Goal: Use online tool/utility: Utilize a website feature to perform a specific function

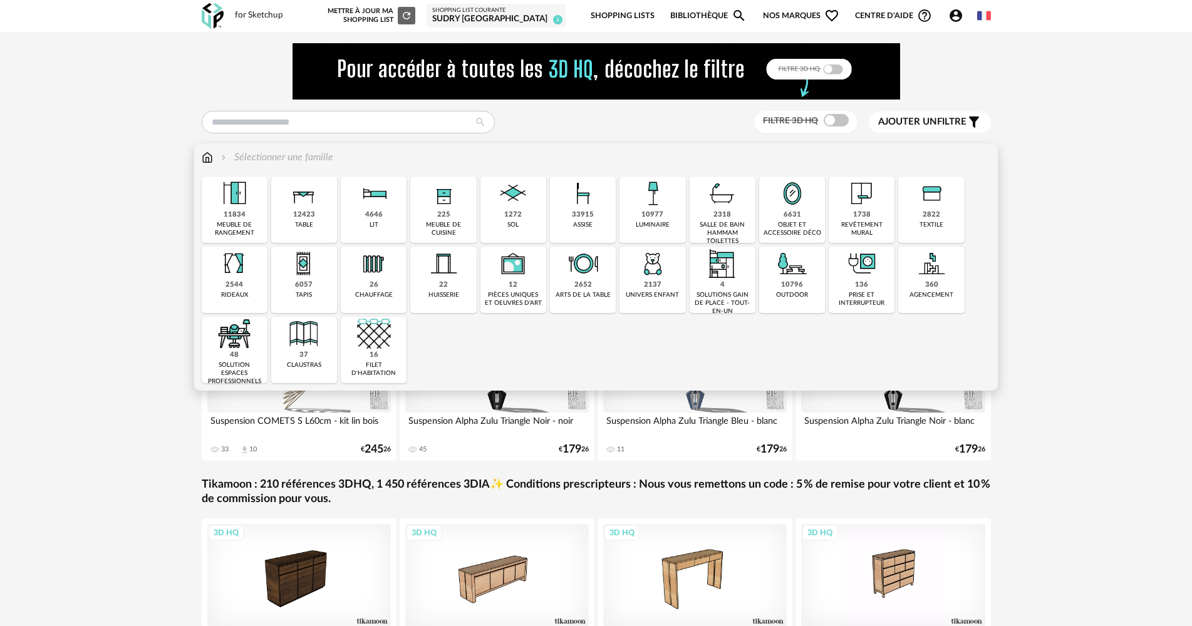
click at [591, 213] on div "33915" at bounding box center [583, 214] width 22 height 9
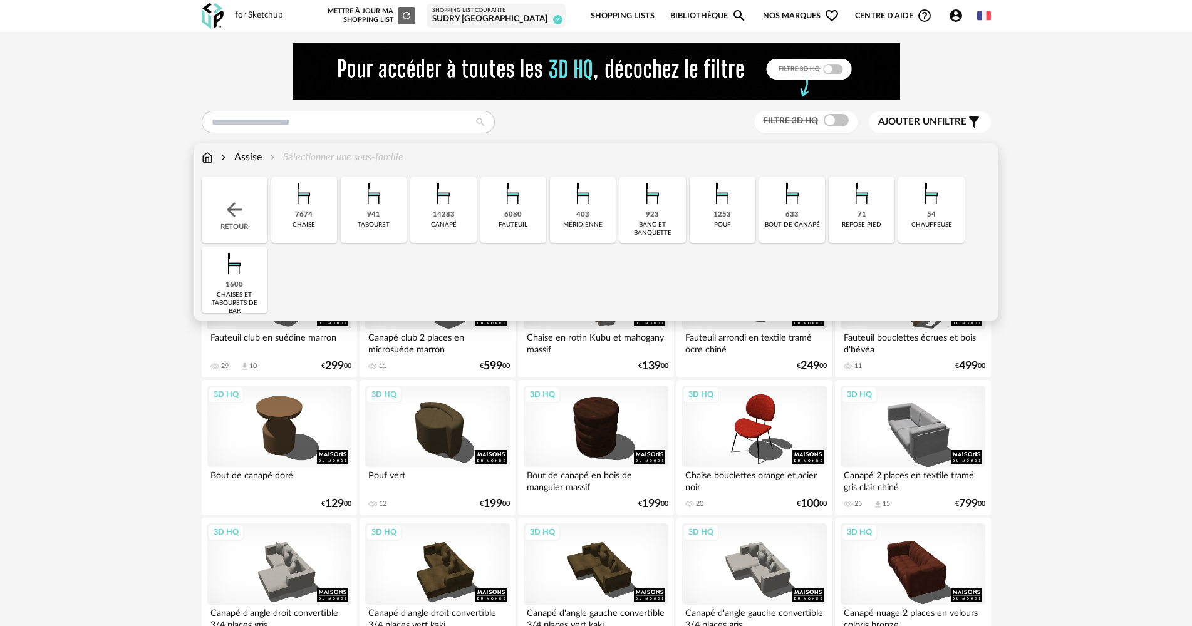
click at [387, 215] on div "941 tabouret" at bounding box center [374, 210] width 66 height 66
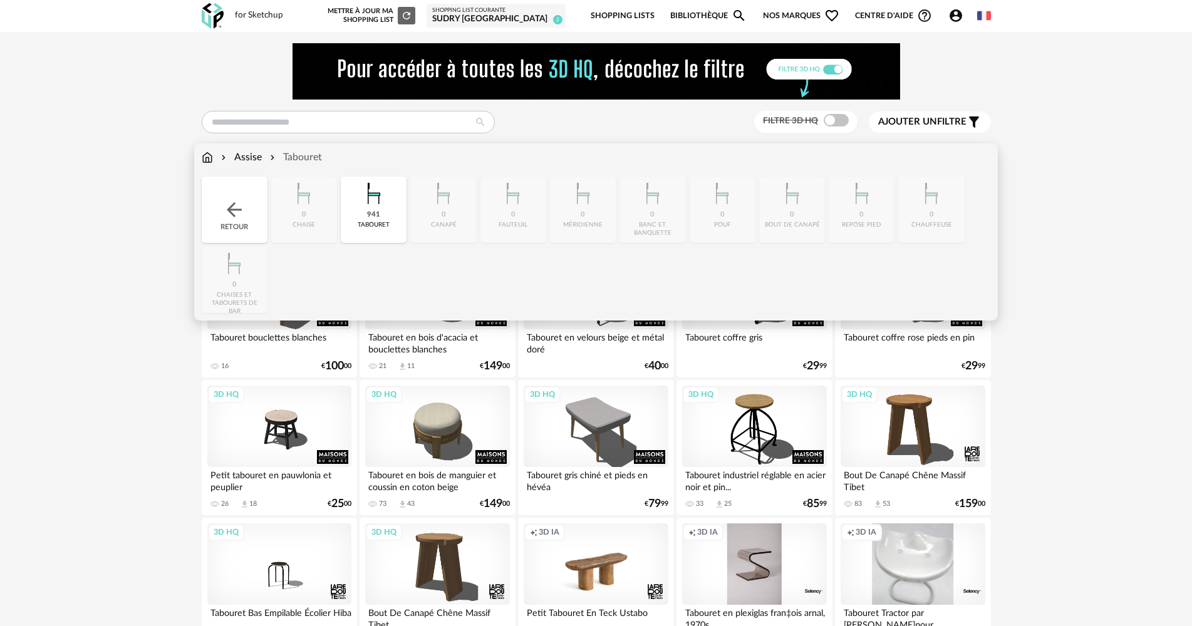
click at [379, 205] on img at bounding box center [374, 194] width 34 height 34
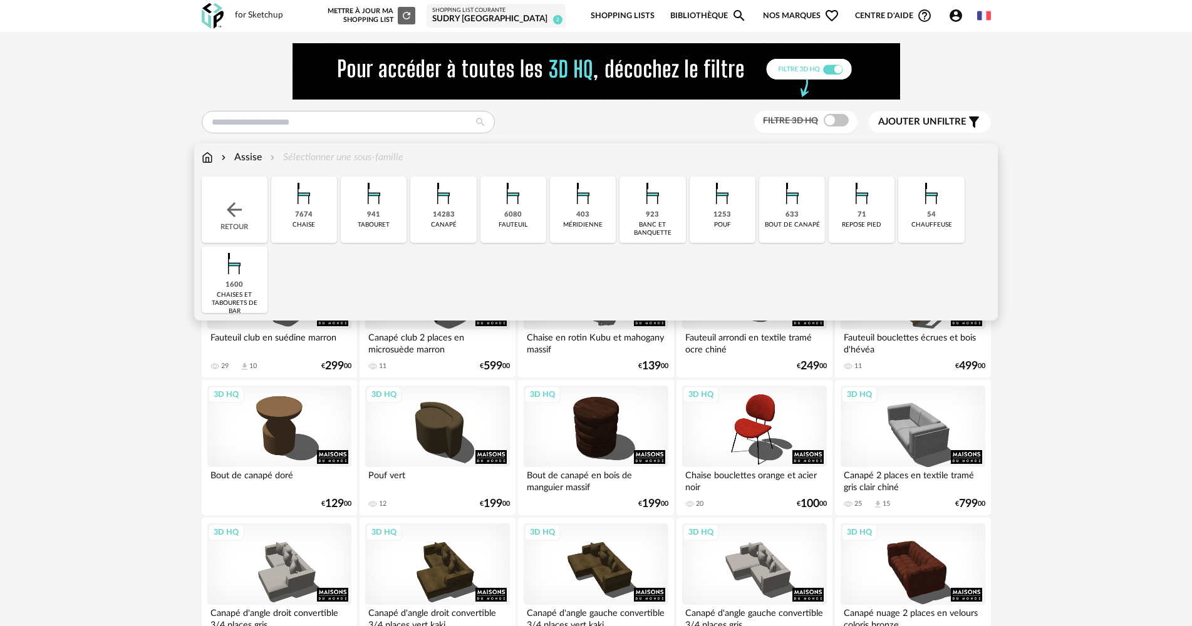
click at [383, 219] on div "941 tabouret" at bounding box center [374, 210] width 66 height 66
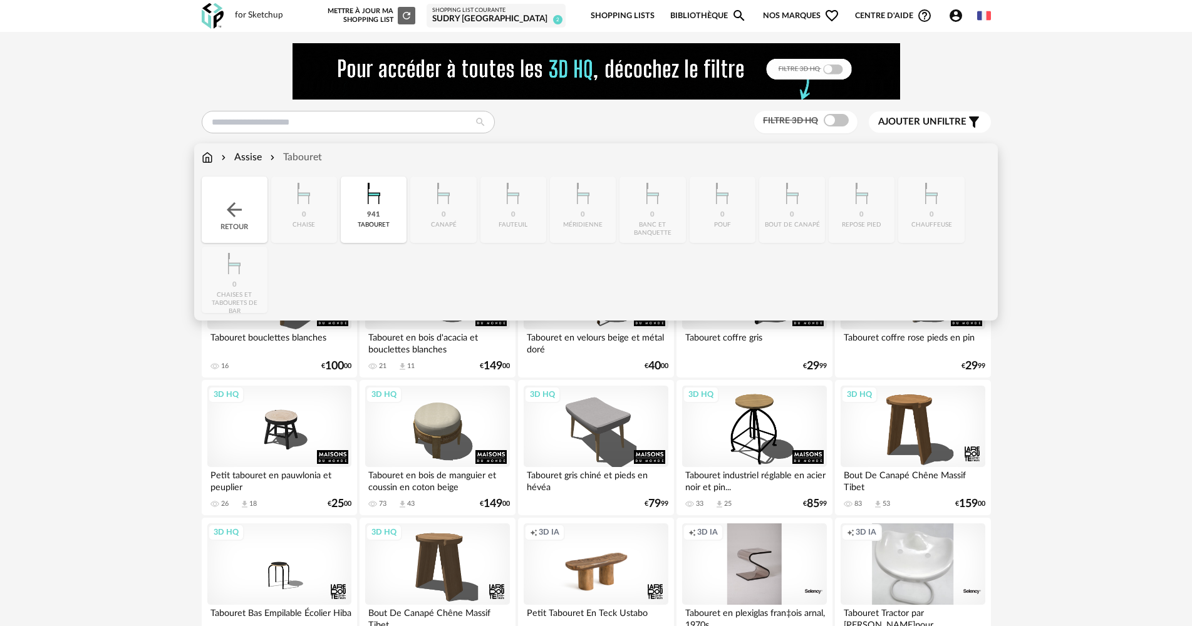
click at [244, 277] on div "Close icon Retour 0 [GEOGRAPHIC_DATA] 941 tabouret 0 [GEOGRAPHIC_DATA] 0 [GEOGR…" at bounding box center [596, 245] width 789 height 137
click at [239, 246] on div "Close icon Retour 0 [GEOGRAPHIC_DATA] 941 tabouret 0 [GEOGRAPHIC_DATA] 0 [GEOGR…" at bounding box center [596, 245] width 789 height 137
click at [241, 258] on div "Close icon Retour 0 [GEOGRAPHIC_DATA] 941 tabouret 0 [GEOGRAPHIC_DATA] 0 [GEOGR…" at bounding box center [596, 245] width 789 height 137
click at [362, 212] on div "941 tabouret" at bounding box center [374, 210] width 66 height 66
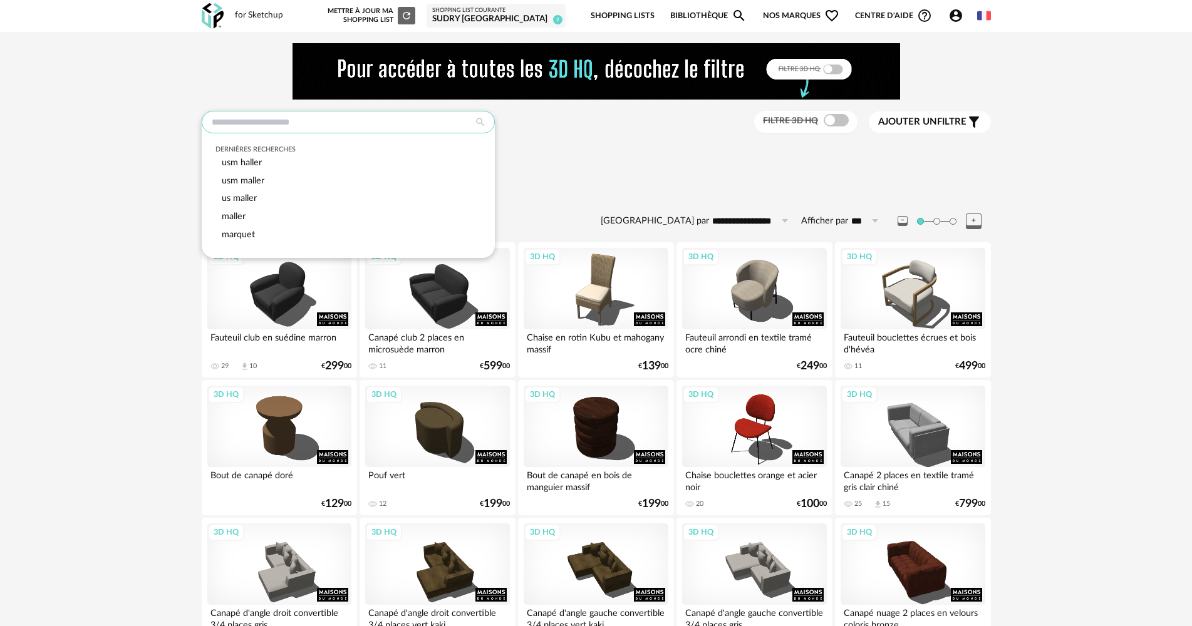
click at [340, 128] on input "text" at bounding box center [348, 122] width 293 height 23
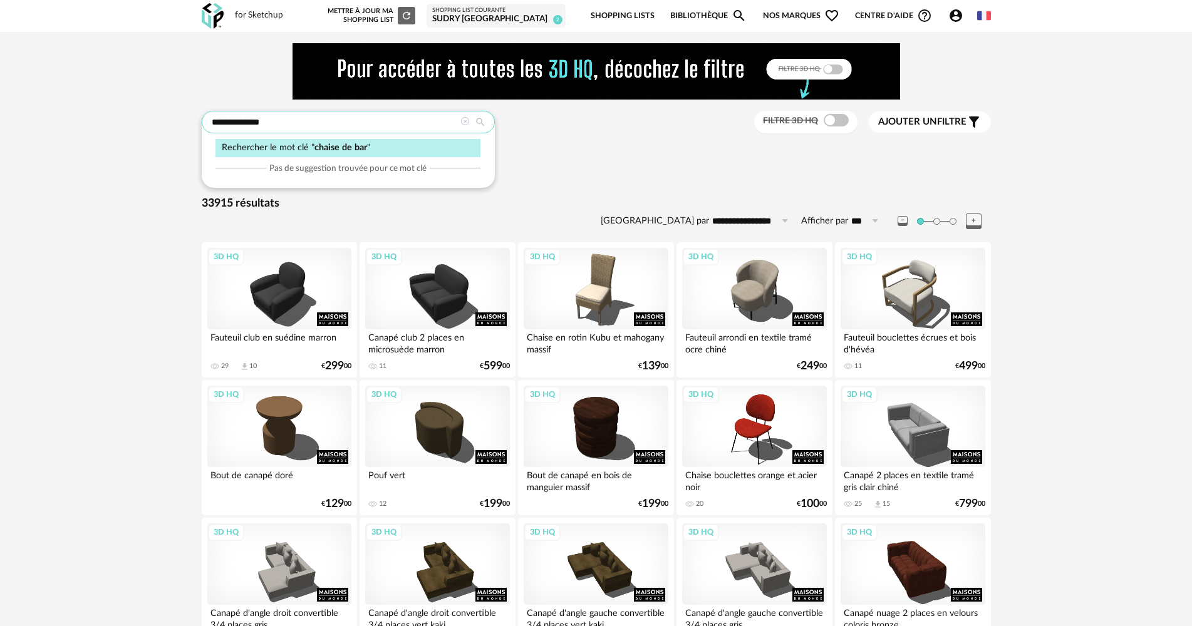
type input "**********"
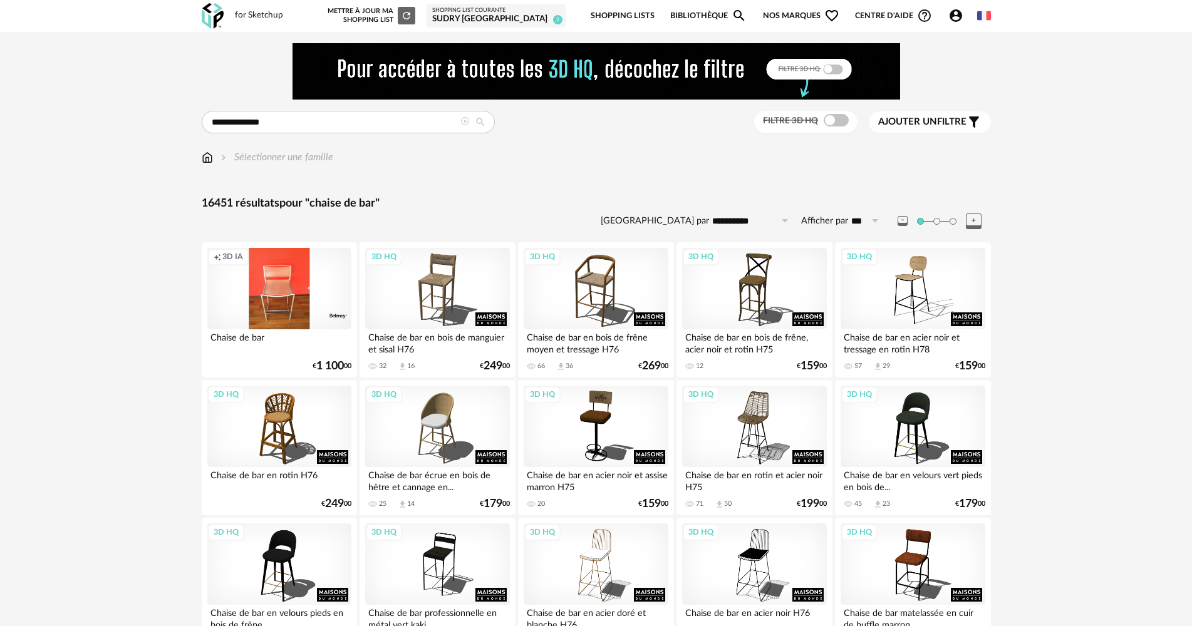
click at [908, 112] on button "Ajouter un filtre s Filter icon" at bounding box center [930, 121] width 122 height 21
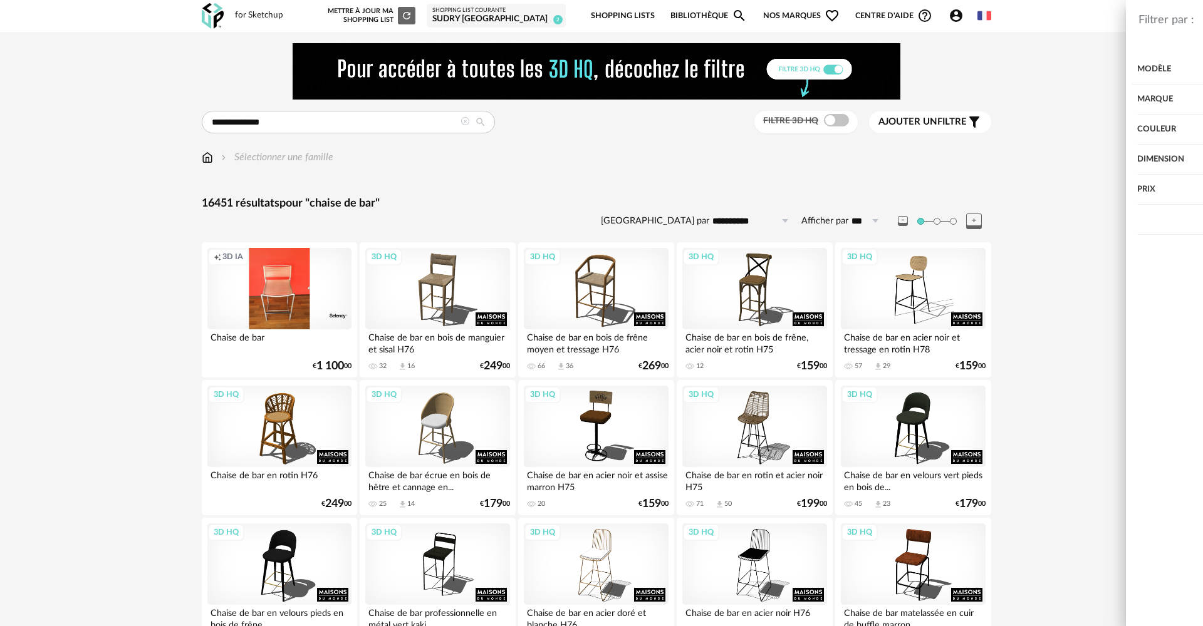
click at [982, 123] on div "Couleur" at bounding box center [1015, 130] width 325 height 30
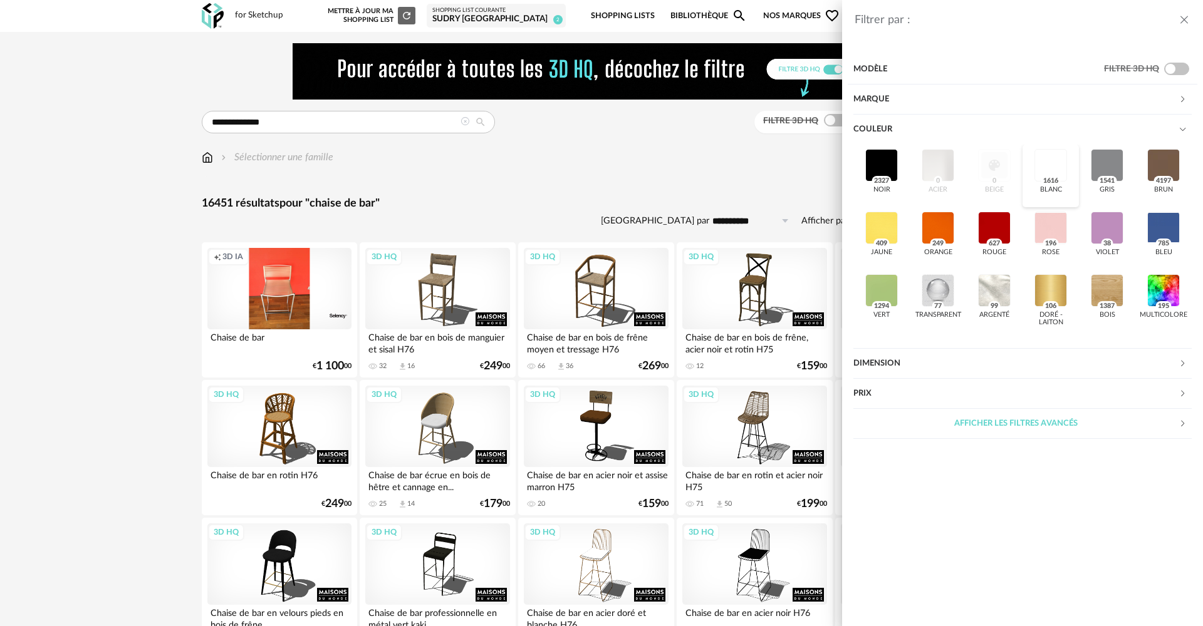
click at [1044, 177] on span "1616" at bounding box center [1050, 181] width 19 height 10
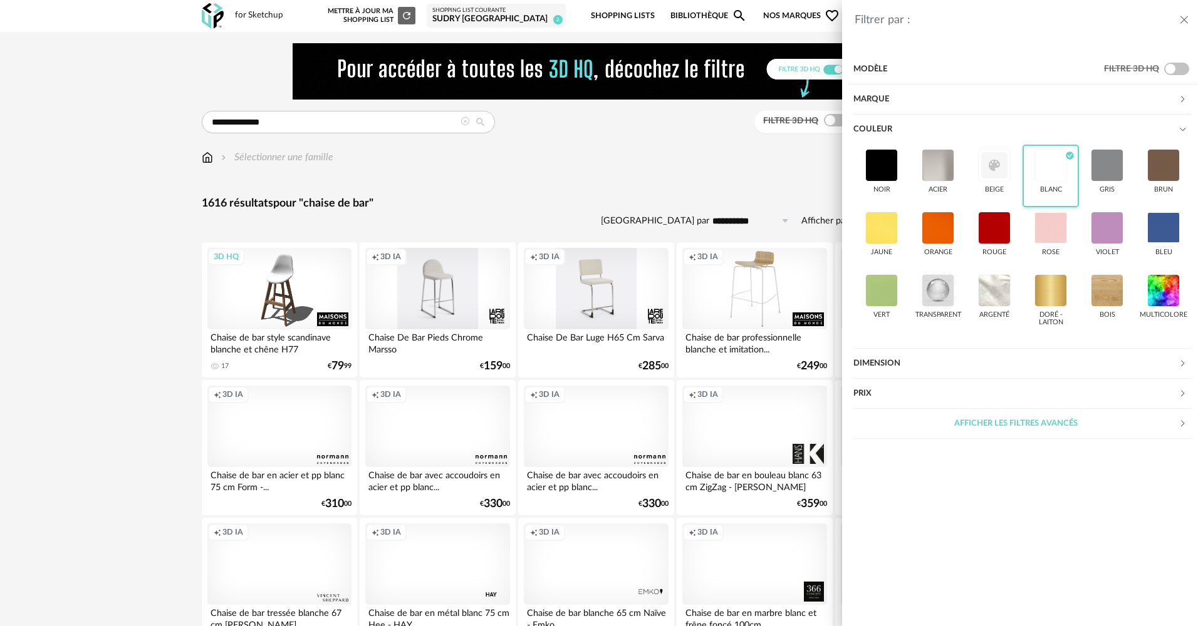
click at [160, 308] on div "Filtrer par : Modèle Filtre 3D HQ Marque &tradition 10 101 Copenhagen 0 366 Con…" at bounding box center [601, 313] width 1203 height 626
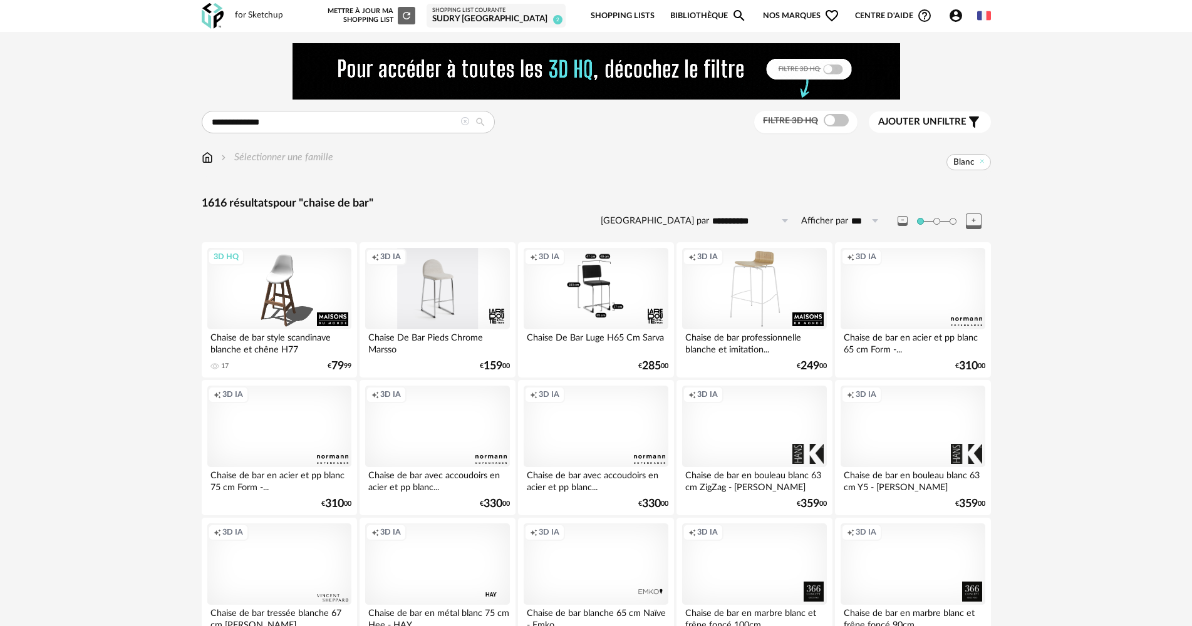
click at [618, 299] on div "Creation icon 3D IA" at bounding box center [596, 288] width 144 height 81
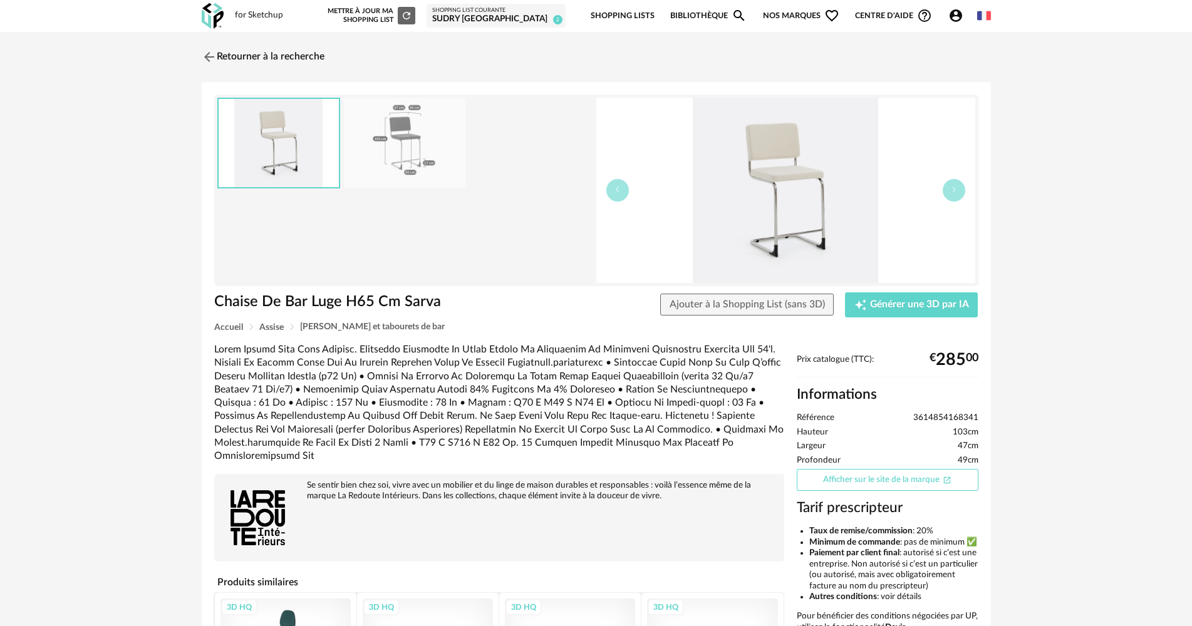
click at [904, 478] on link "Afficher sur le site de la marque Open In New icon" at bounding box center [888, 480] width 182 height 22
click at [250, 62] on link "Retourner à la recherche" at bounding box center [260, 57] width 123 height 28
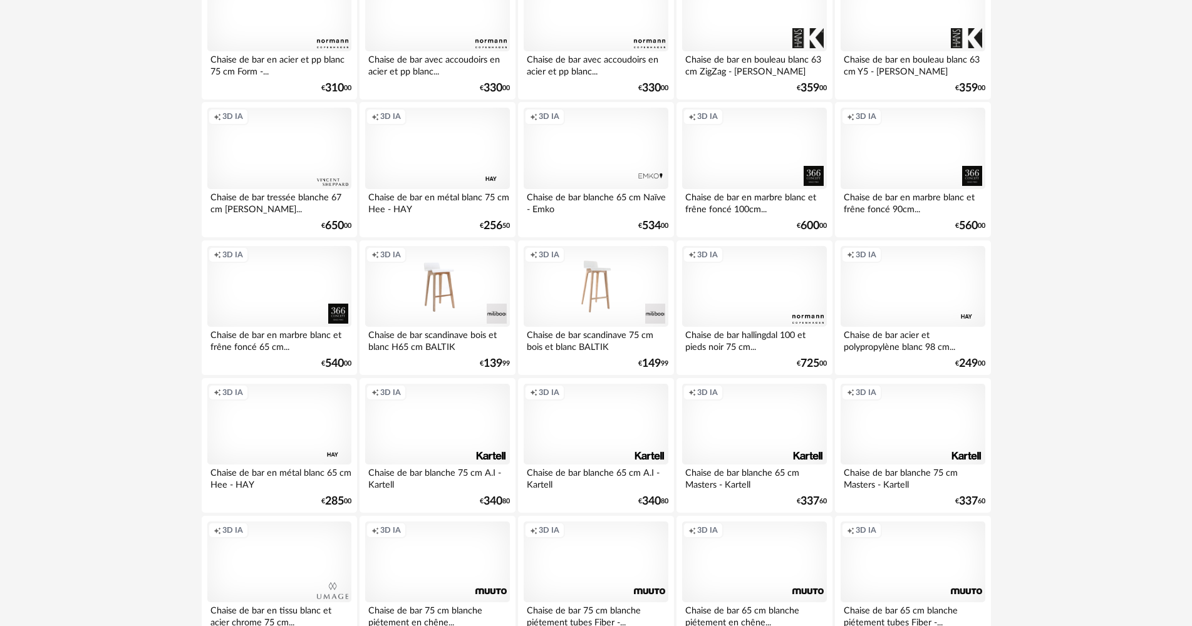
scroll to position [438, 0]
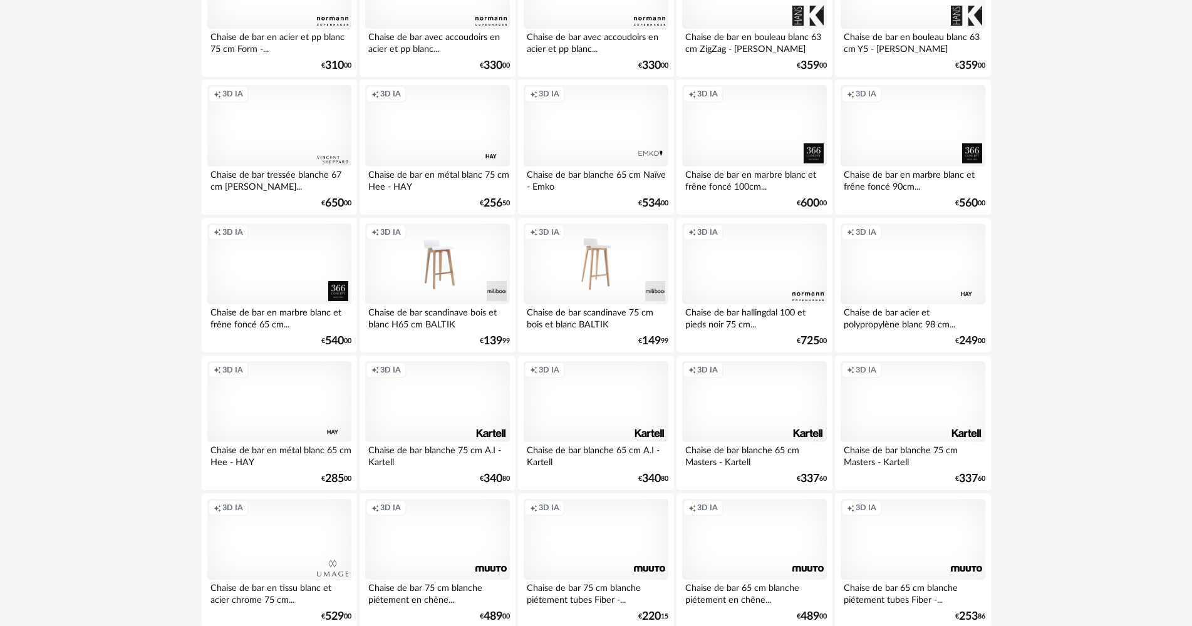
click at [916, 274] on div "Creation icon 3D IA" at bounding box center [913, 264] width 144 height 81
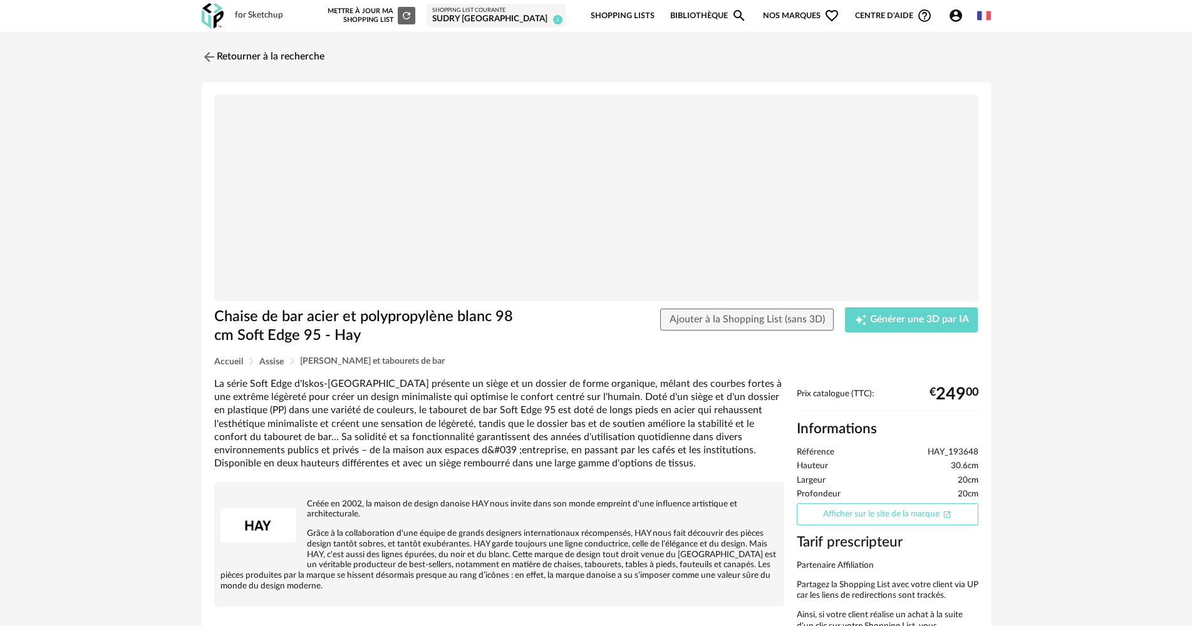
click at [912, 519] on link "Afficher sur le site de la marque Open In New icon" at bounding box center [888, 515] width 182 height 22
click at [274, 58] on link "Retourner à la recherche" at bounding box center [260, 57] width 123 height 28
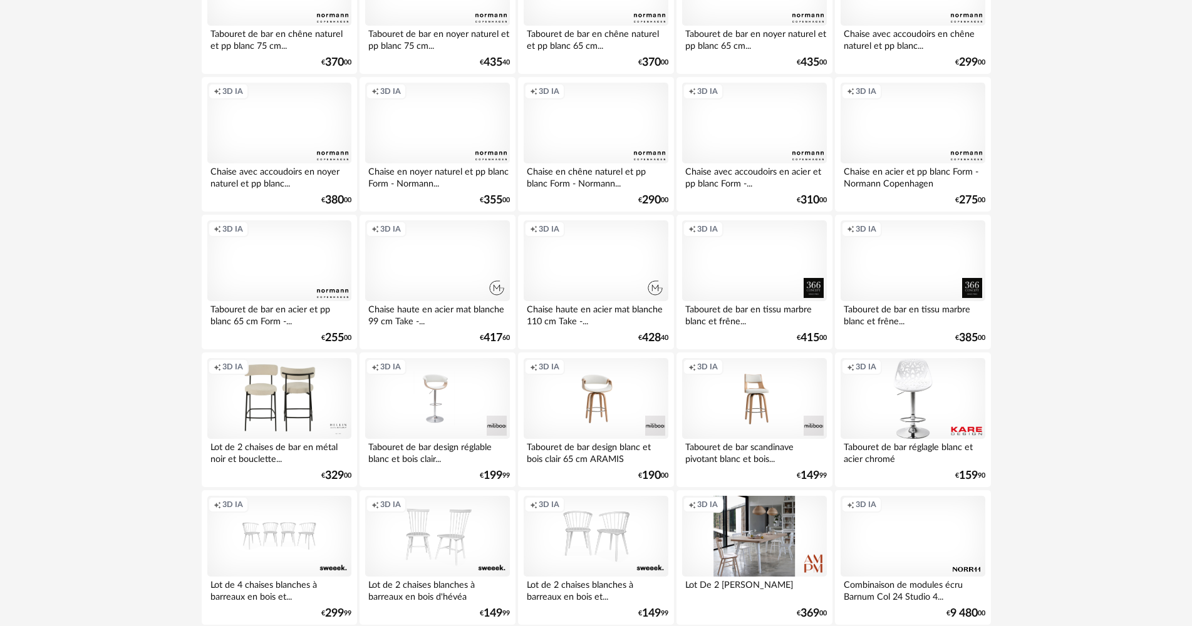
scroll to position [2017, 0]
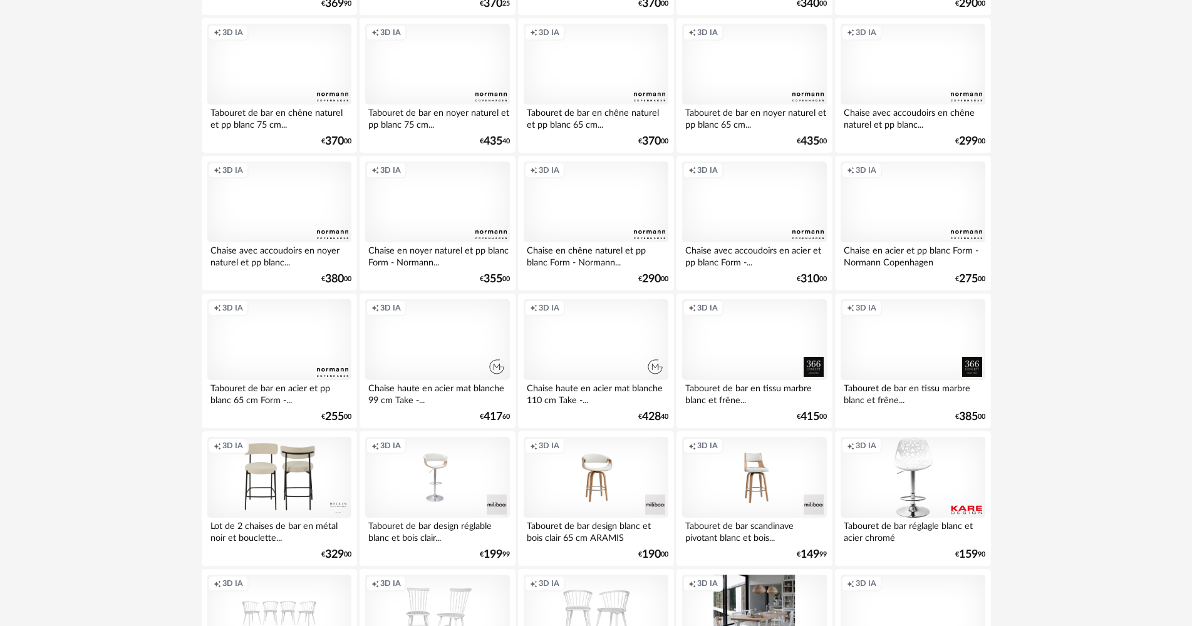
click at [580, 326] on div "Creation icon 3D IA" at bounding box center [596, 339] width 144 height 81
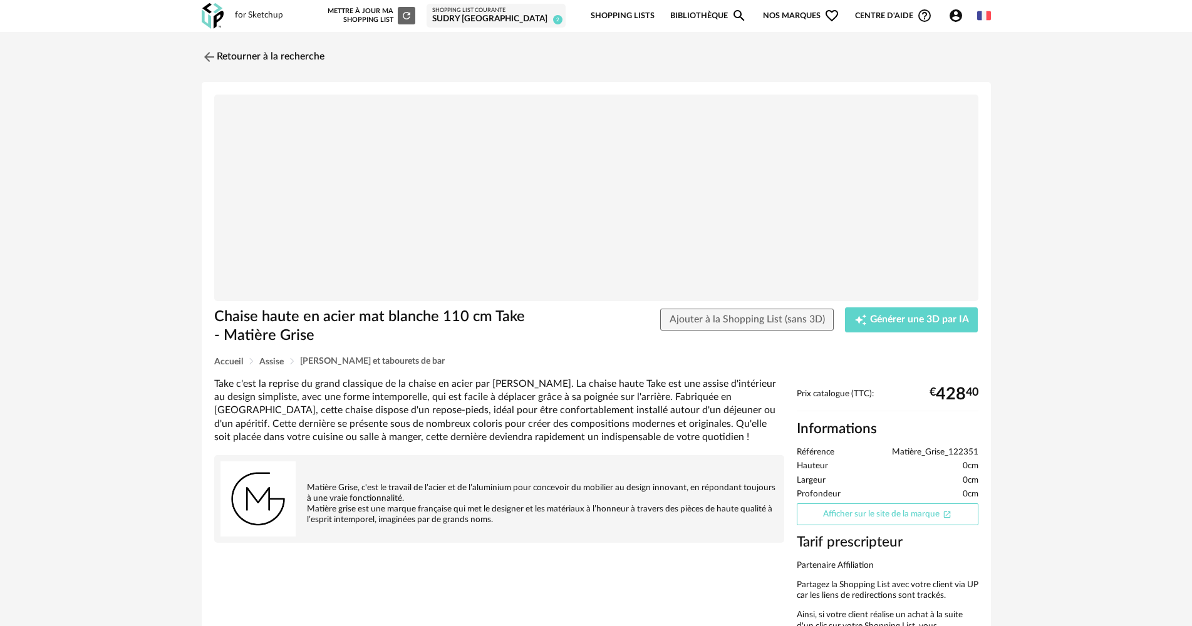
click at [891, 520] on link "Afficher sur le site de la marque Open In New icon" at bounding box center [888, 515] width 182 height 22
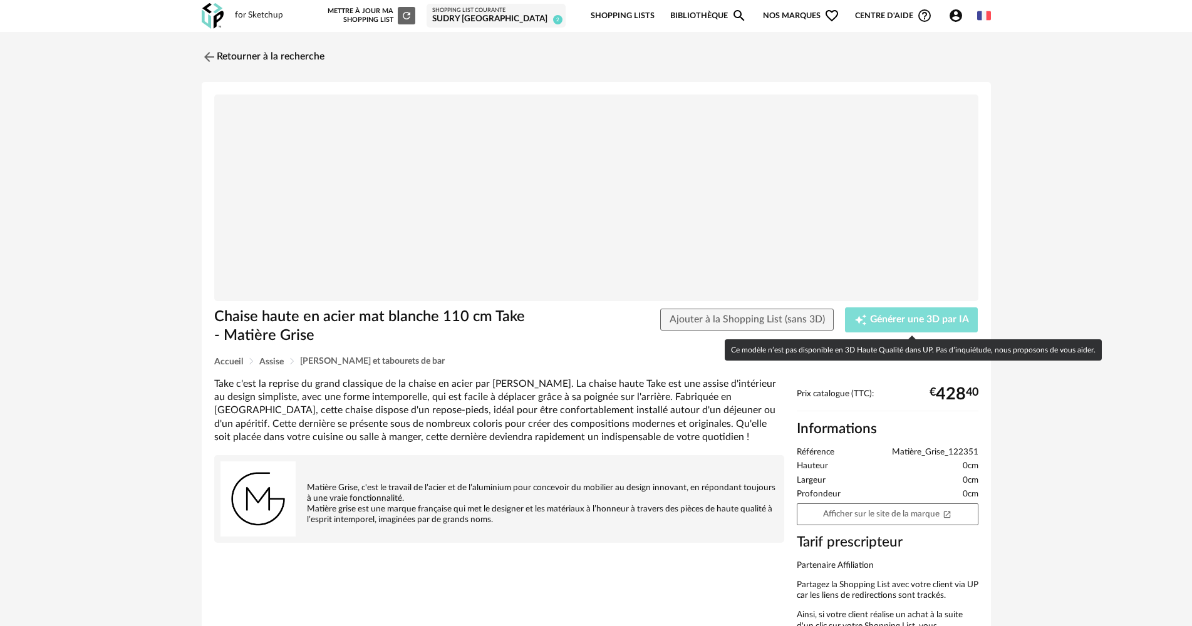
click at [918, 317] on span "Générer une 3D par IA" at bounding box center [919, 320] width 99 height 10
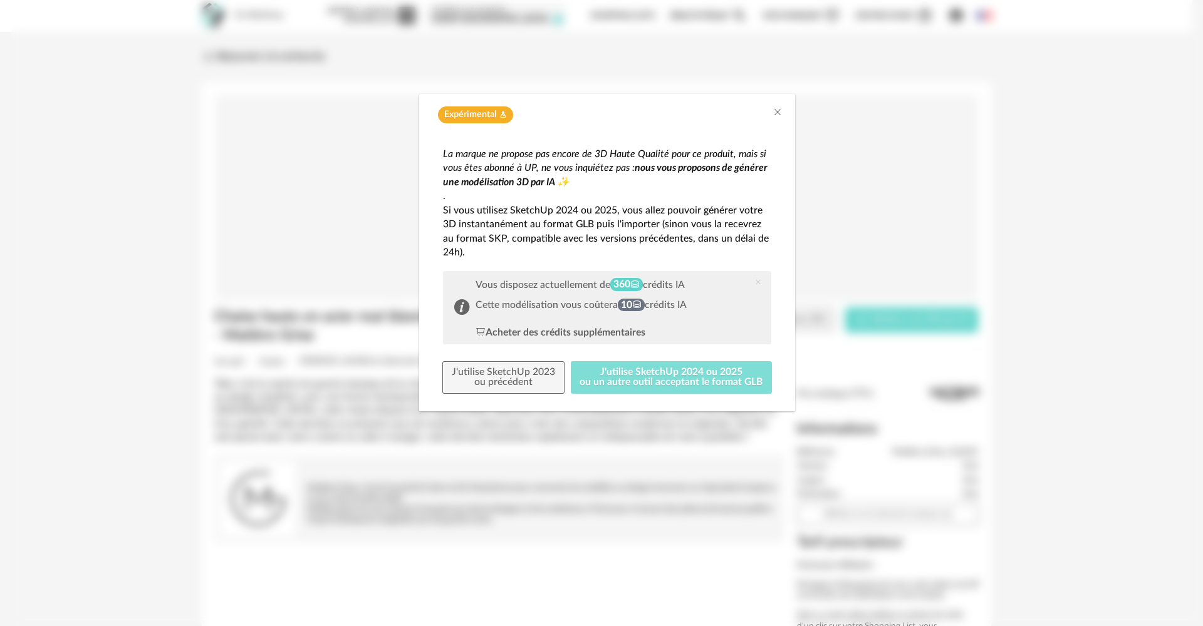
click at [635, 370] on button "J'utilise SketchUp 2024 ou 2025 ou un autre outil acceptant le format GLB" at bounding box center [672, 377] width 202 height 33
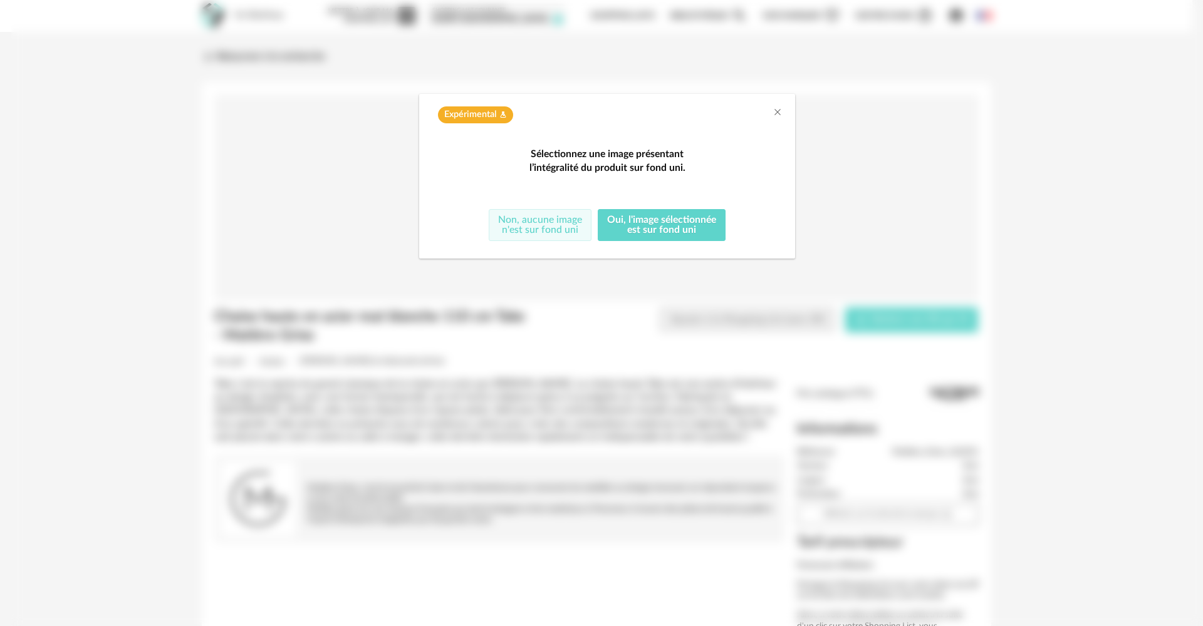
click at [562, 242] on button "Non, aucune image n'est sur fond uni" at bounding box center [540, 225] width 103 height 33
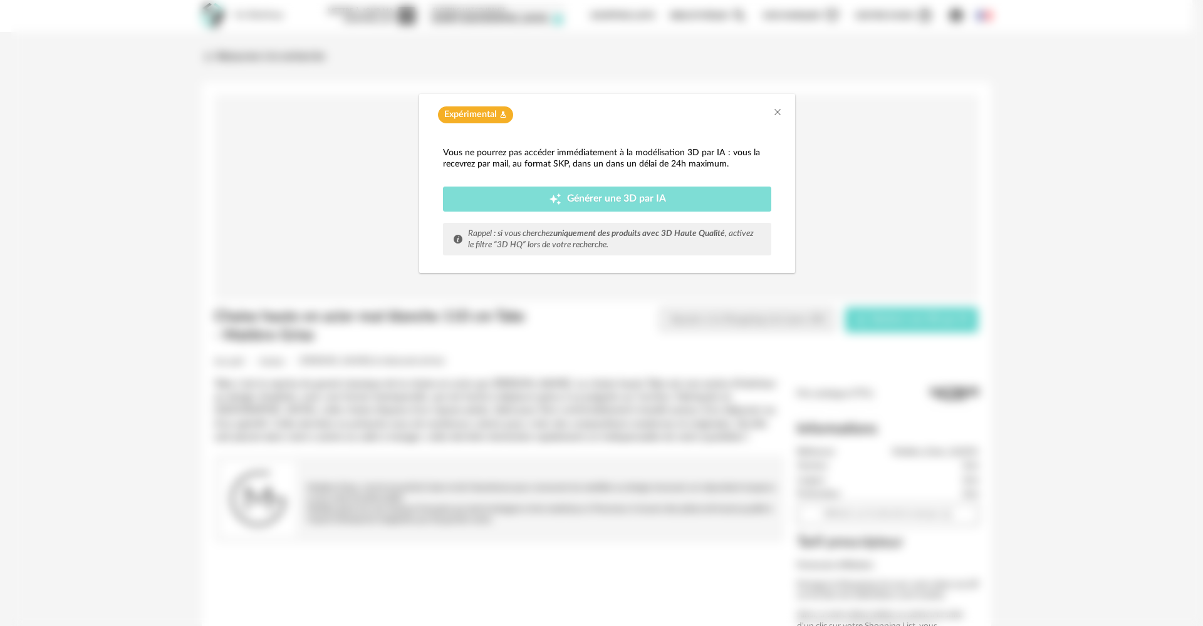
click at [673, 190] on button "Creation icon Générer une 3D par IA" at bounding box center [607, 199] width 328 height 25
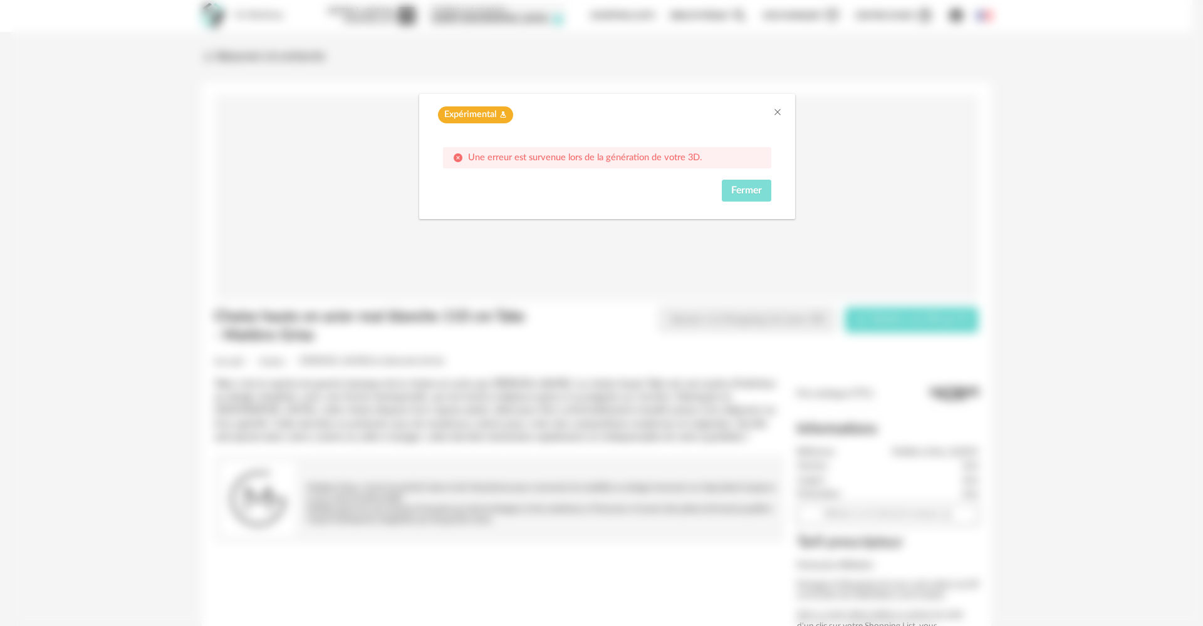
click at [738, 184] on button "Fermer" at bounding box center [746, 191] width 49 height 23
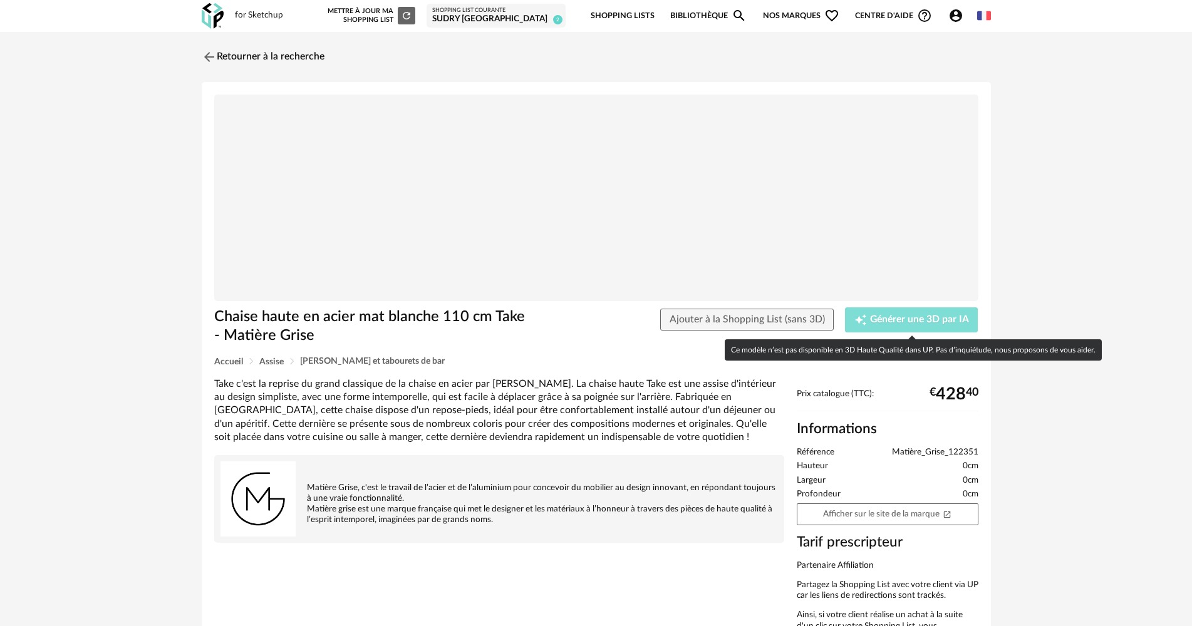
click at [901, 319] on span "Générer une 3D par IA" at bounding box center [919, 320] width 99 height 10
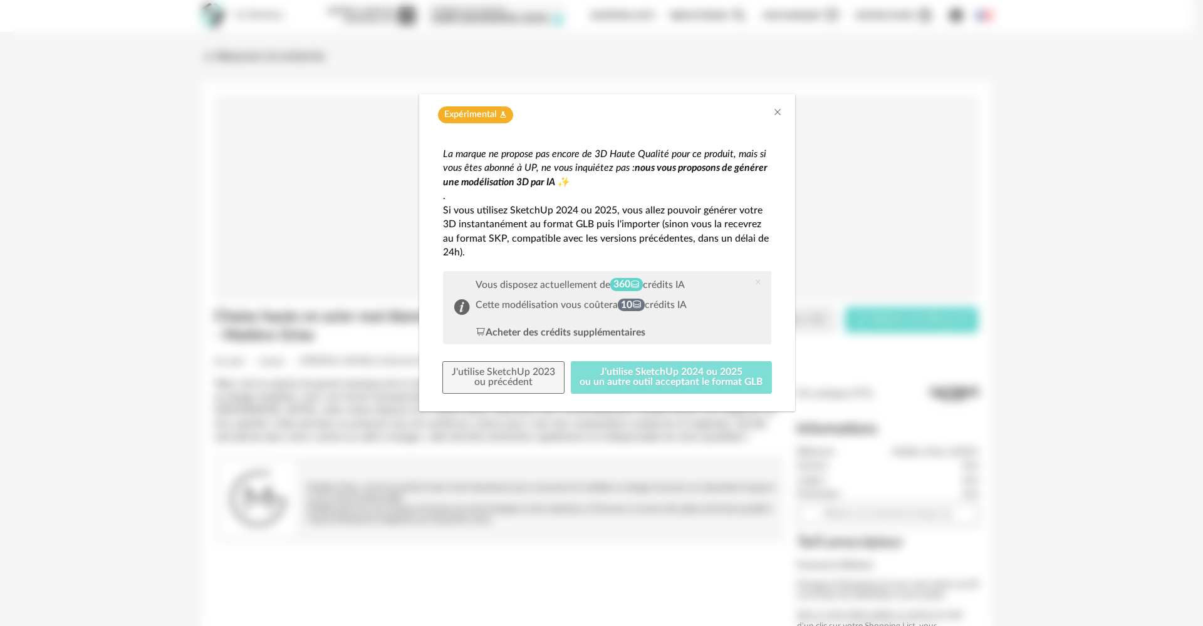
click at [675, 383] on button "J'utilise SketchUp 2024 ou 2025 ou un autre outil acceptant le format GLB" at bounding box center [672, 377] width 202 height 33
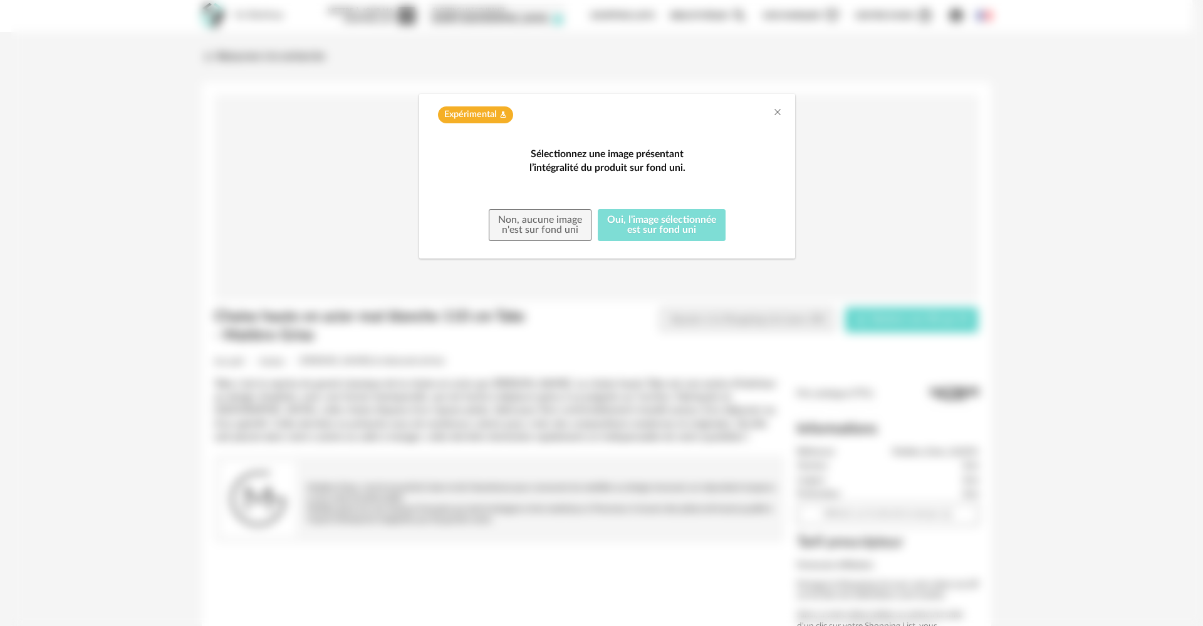
click at [639, 242] on button "Oui, l'image sélectionnée est sur fond uni" at bounding box center [662, 225] width 128 height 33
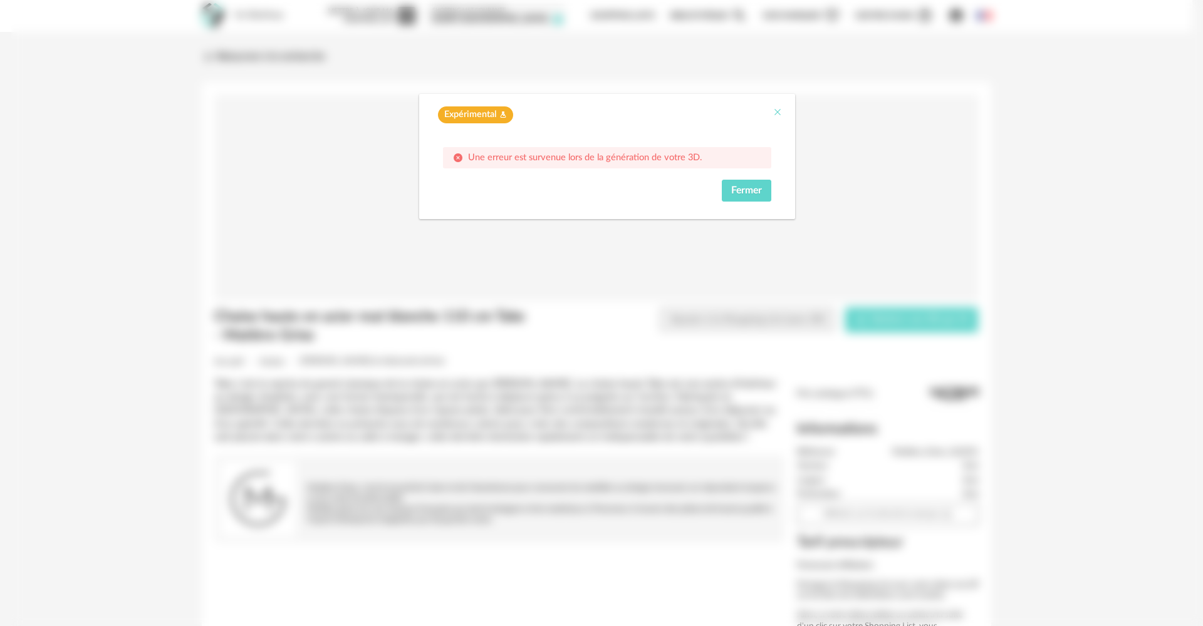
click at [774, 109] on icon "Close" at bounding box center [777, 112] width 10 height 10
